Goal: Information Seeking & Learning: Learn about a topic

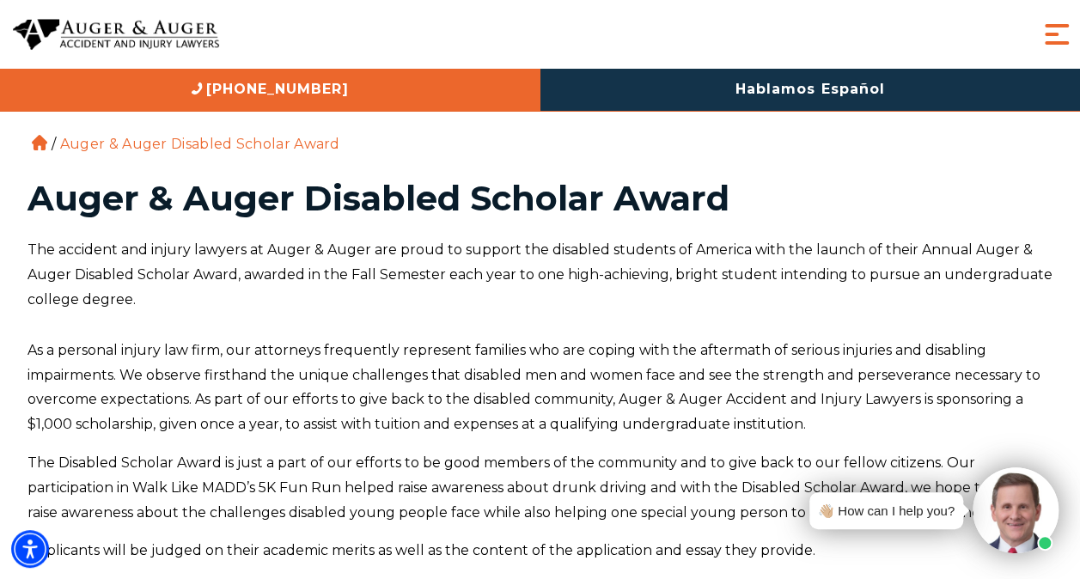
click at [1054, 36] on span "Menu" at bounding box center [1057, 34] width 34 height 34
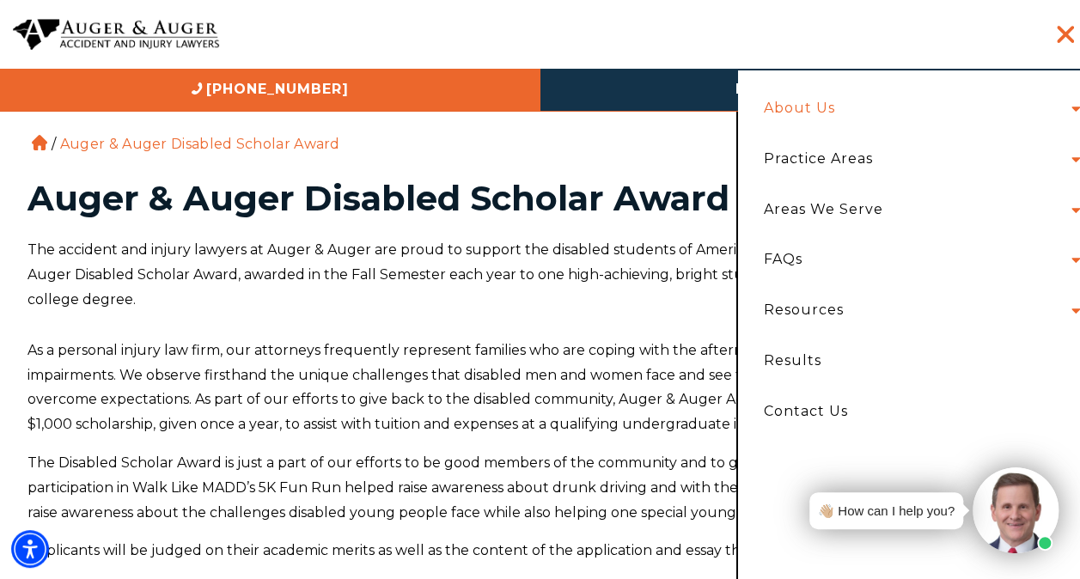
click at [840, 105] on link "About Us" at bounding box center [799, 108] width 97 height 51
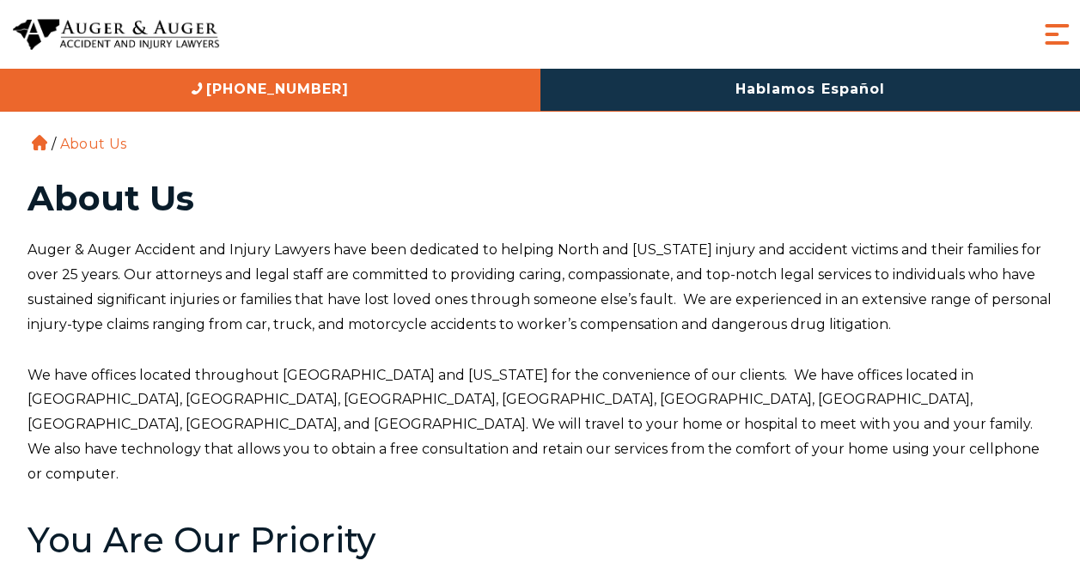
click at [1052, 27] on span "Menu" at bounding box center [1057, 34] width 34 height 34
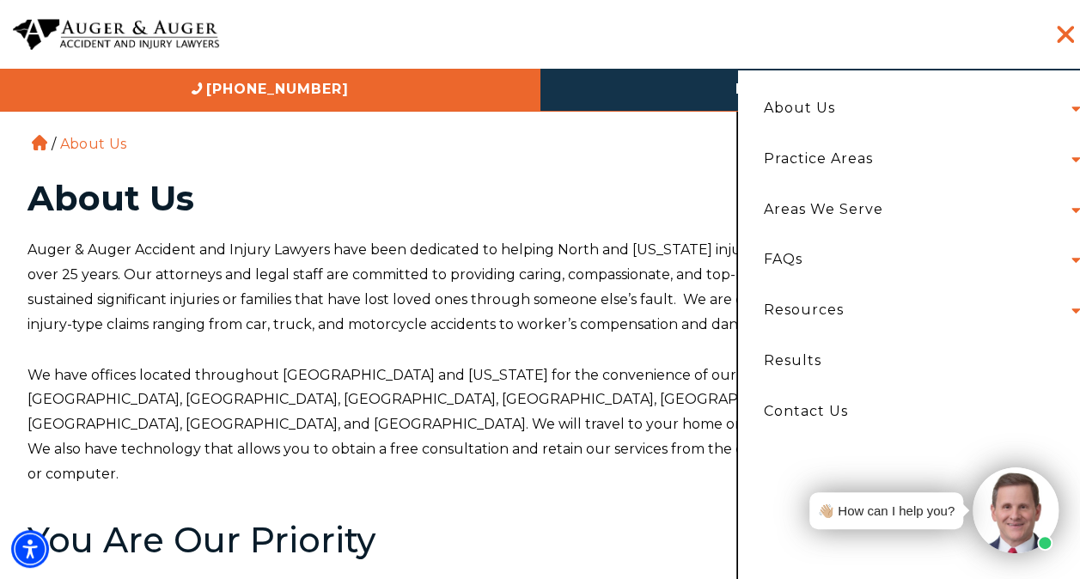
click at [890, 107] on li "About Us Attorneys Herbert Auger Arlene Auger Hunter Gillespie Madison McLawhor…" at bounding box center [917, 108] width 333 height 51
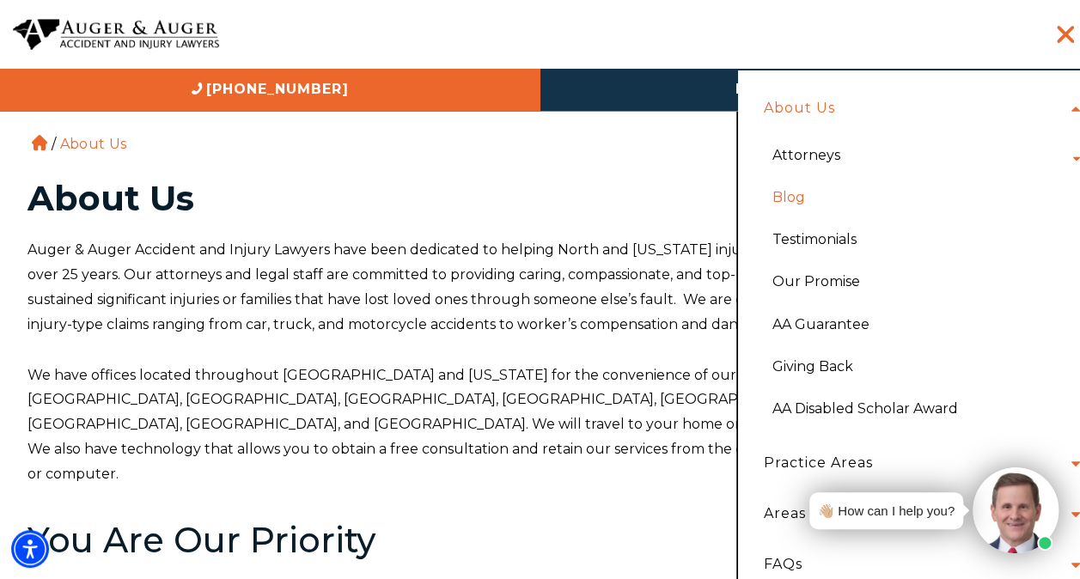
click at [824, 198] on link "Blog" at bounding box center [922, 197] width 325 height 42
